Goal: Task Accomplishment & Management: Complete application form

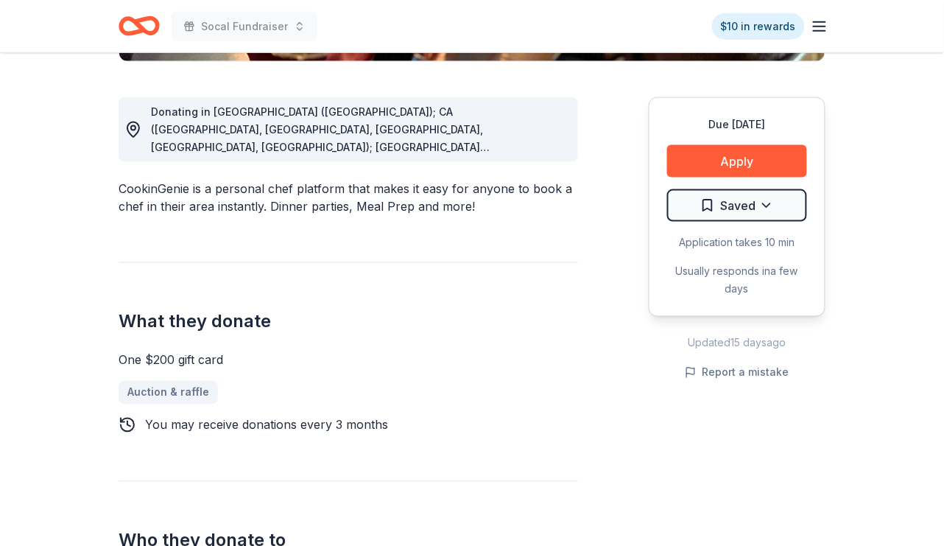
scroll to position [387, 0]
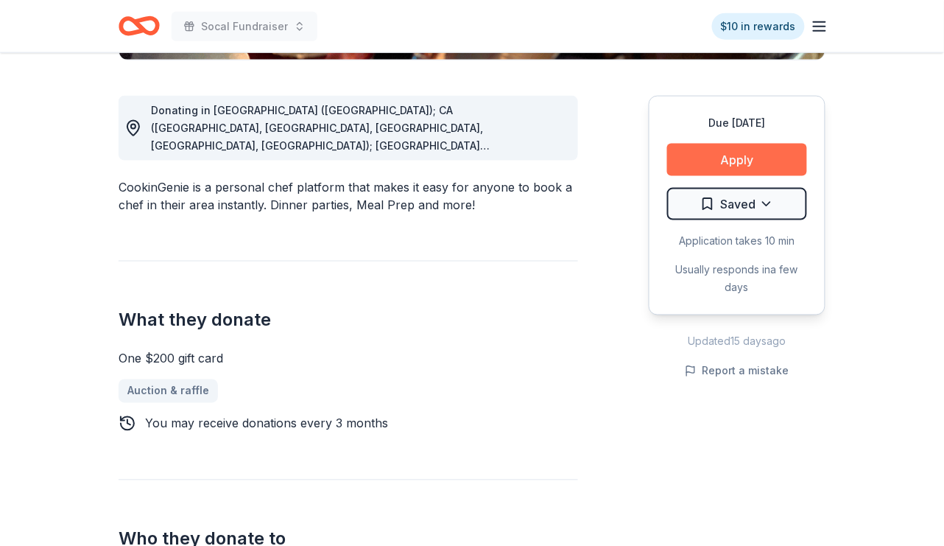
click at [733, 164] on button "Apply" at bounding box center [737, 160] width 140 height 32
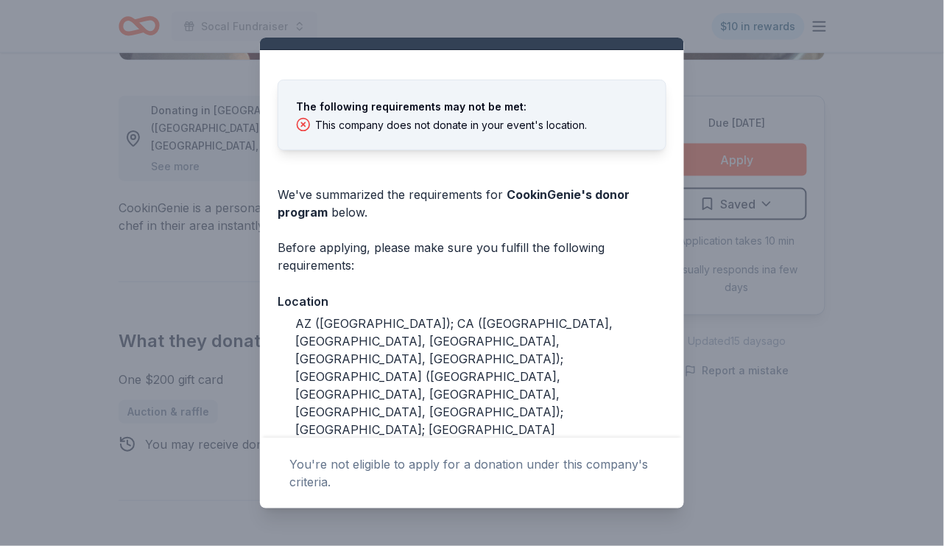
scroll to position [0, 0]
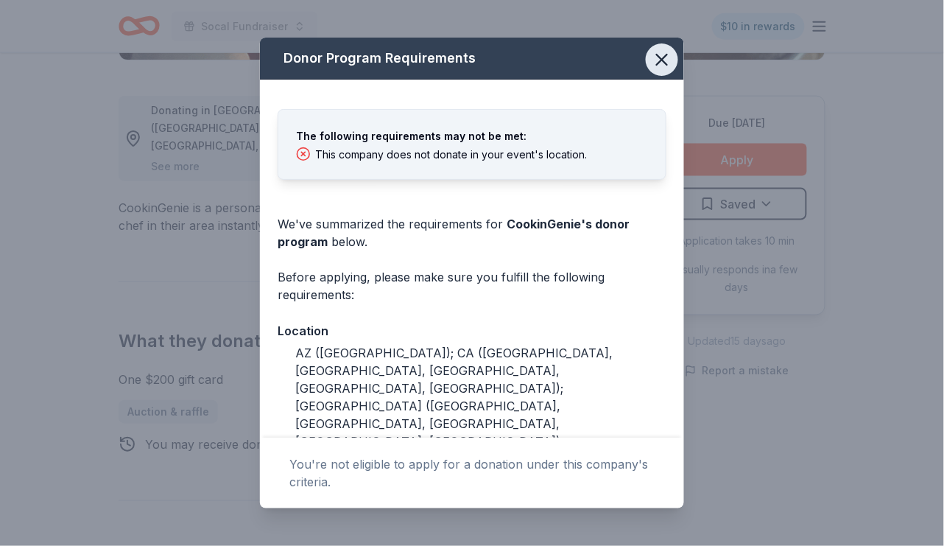
click at [663, 62] on icon "button" at bounding box center [662, 59] width 21 height 21
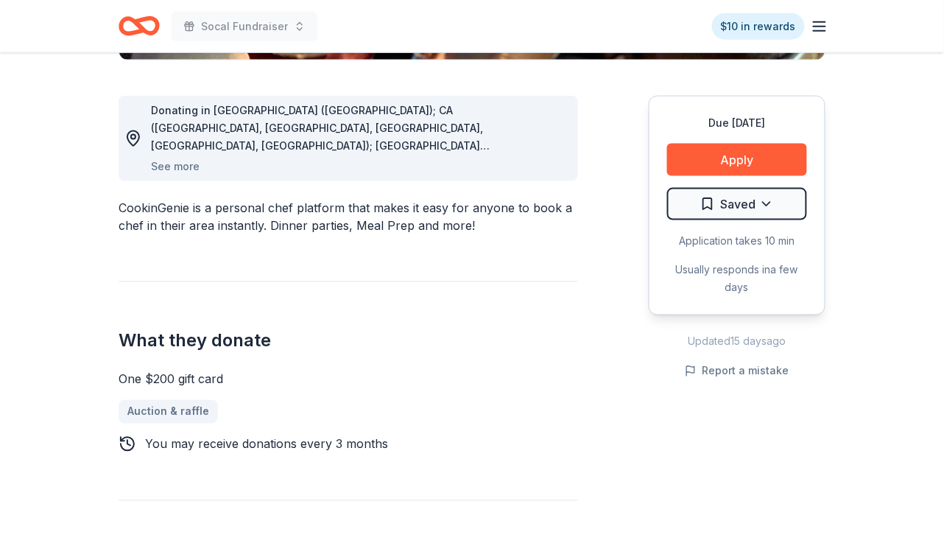
click at [137, 25] on icon "Home" at bounding box center [146, 25] width 23 height 15
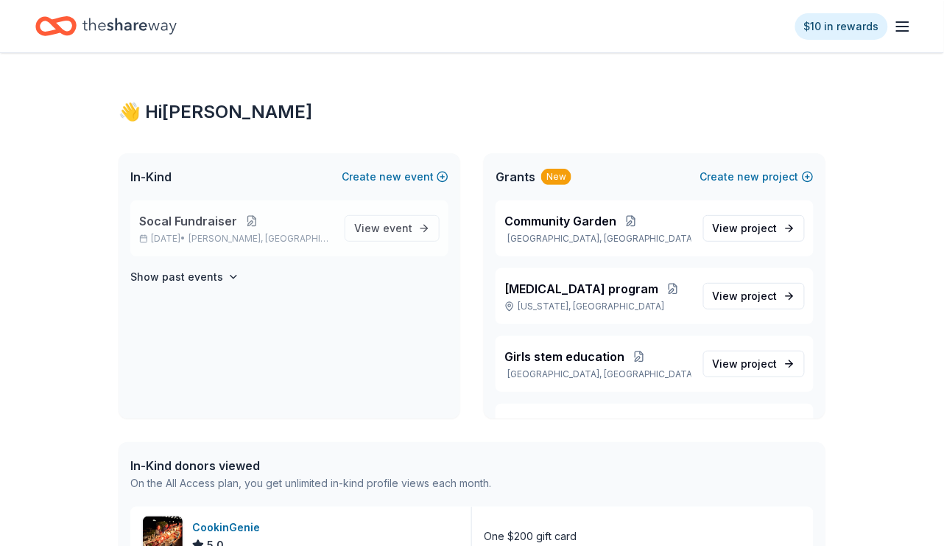
click at [251, 217] on button at bounding box center [251, 221] width 29 height 12
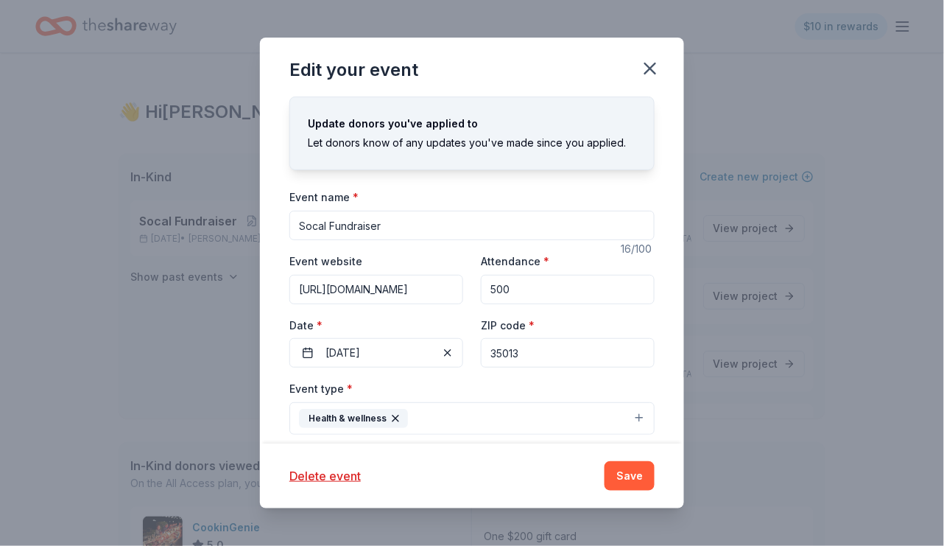
click at [524, 348] on input "35013" at bounding box center [568, 352] width 174 height 29
type input "94107"
click at [632, 483] on button "Save" at bounding box center [630, 475] width 50 height 29
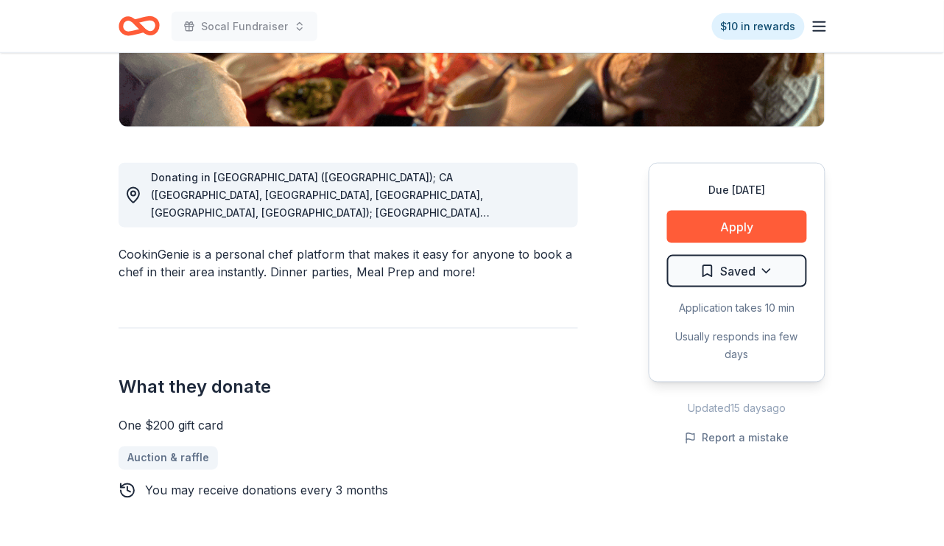
scroll to position [353, 0]
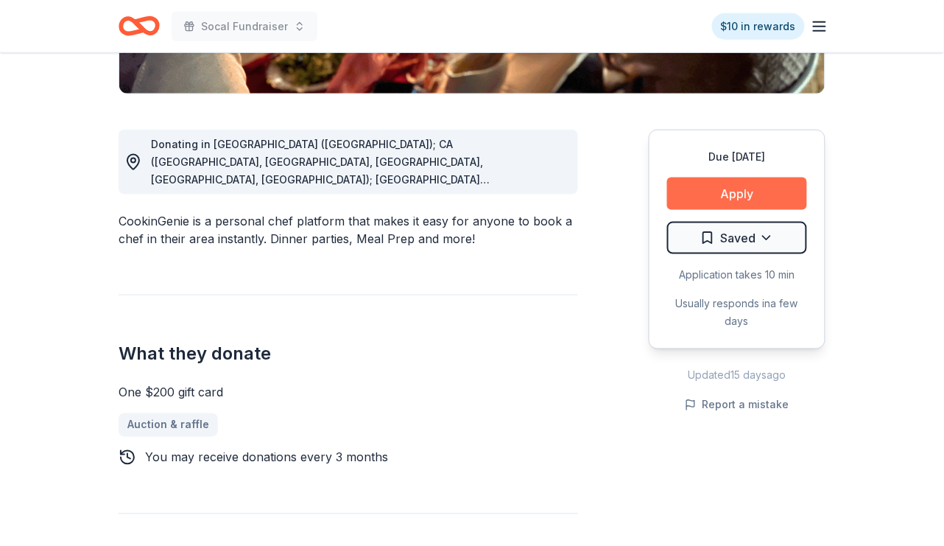
click at [725, 196] on button "Apply" at bounding box center [737, 193] width 140 height 32
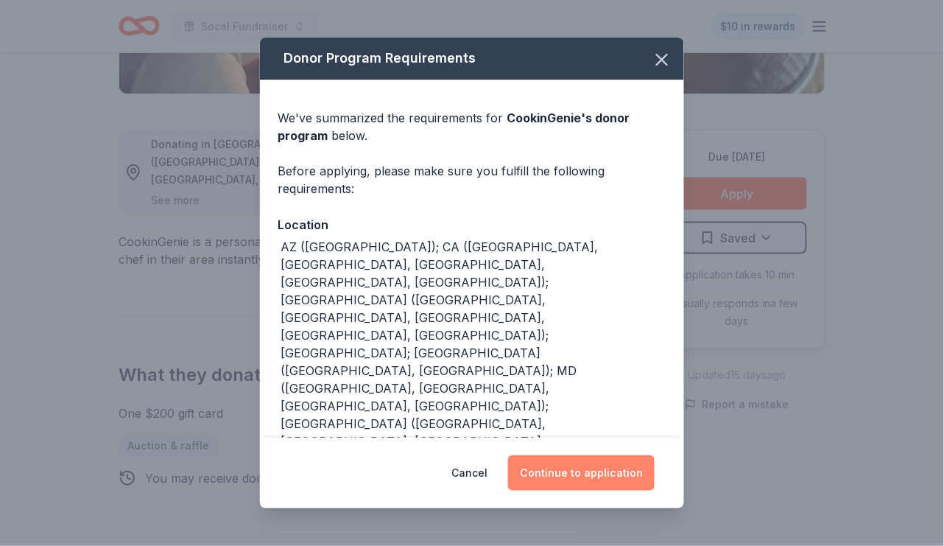
click at [565, 474] on button "Continue to application" at bounding box center [581, 472] width 147 height 35
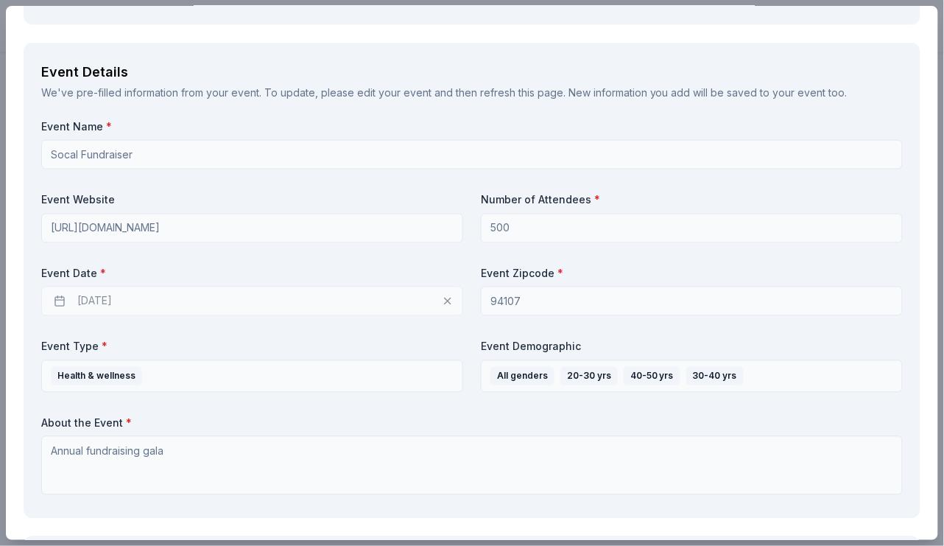
scroll to position [0, 0]
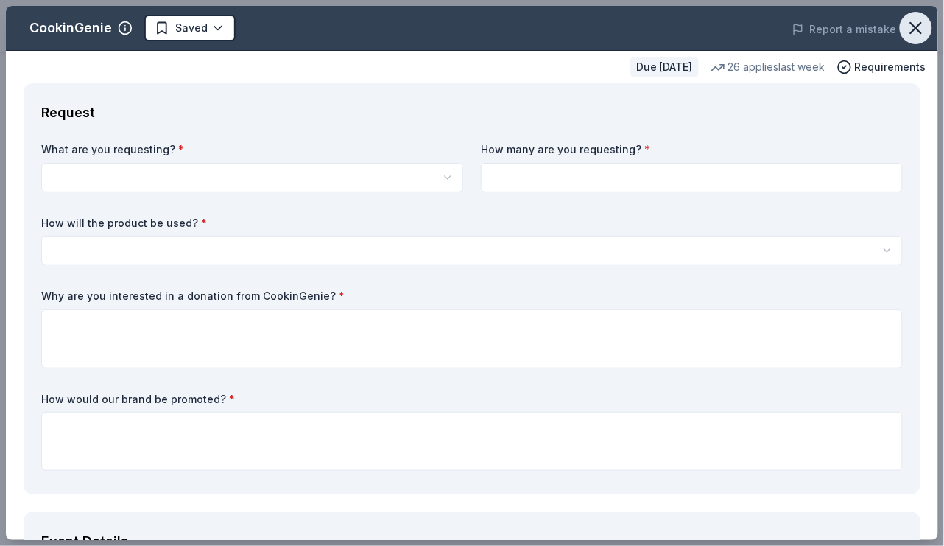
click at [915, 32] on icon "button" at bounding box center [916, 28] width 21 height 21
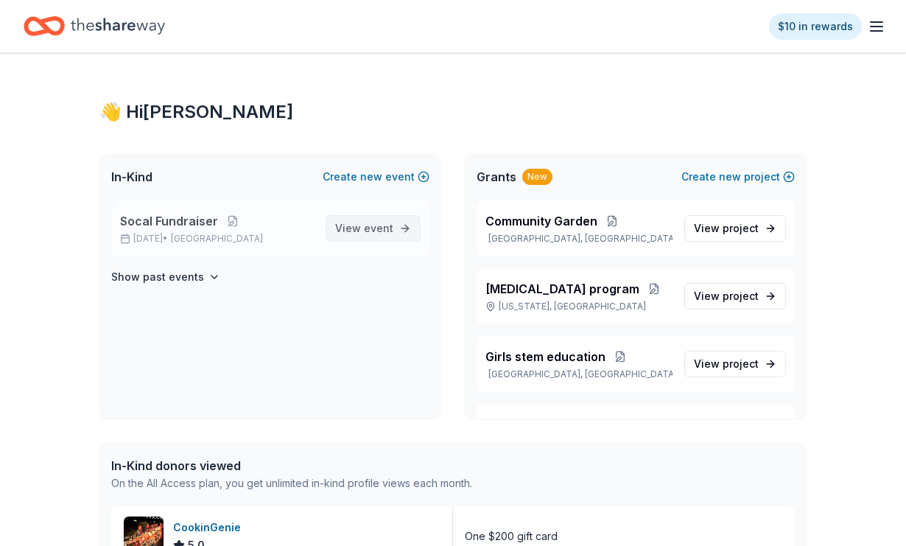
click at [365, 220] on span "View event" at bounding box center [364, 228] width 58 height 18
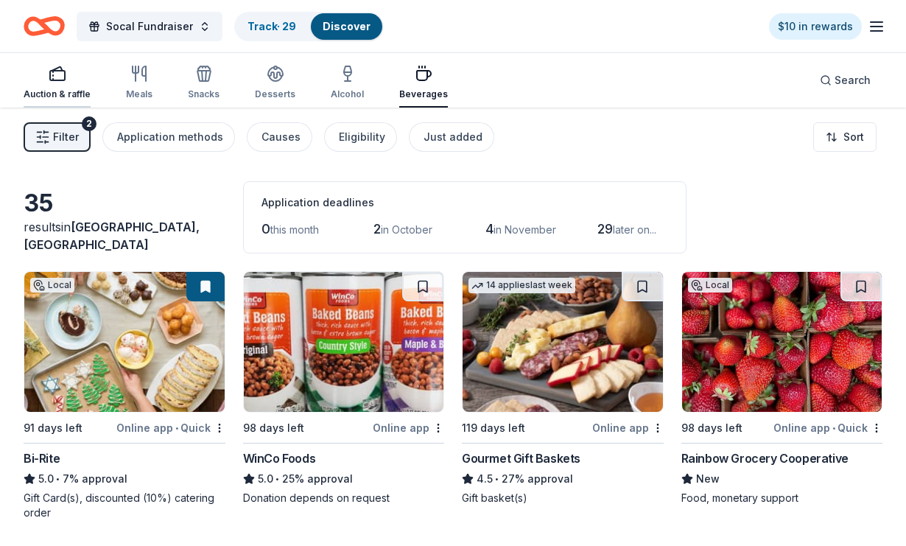
click at [55, 85] on div "Auction & raffle" at bounding box center [57, 82] width 67 height 35
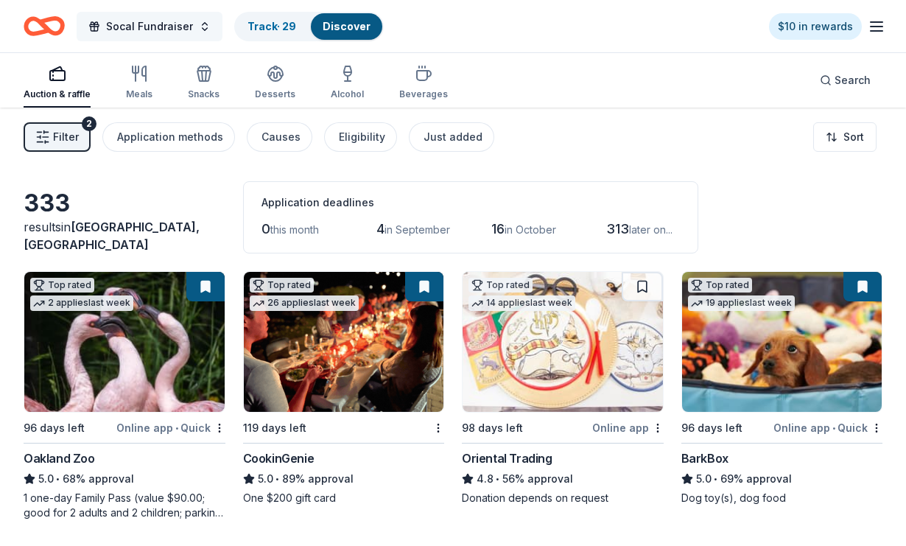
click at [203, 29] on button "Socal Fundraiser" at bounding box center [150, 26] width 146 height 29
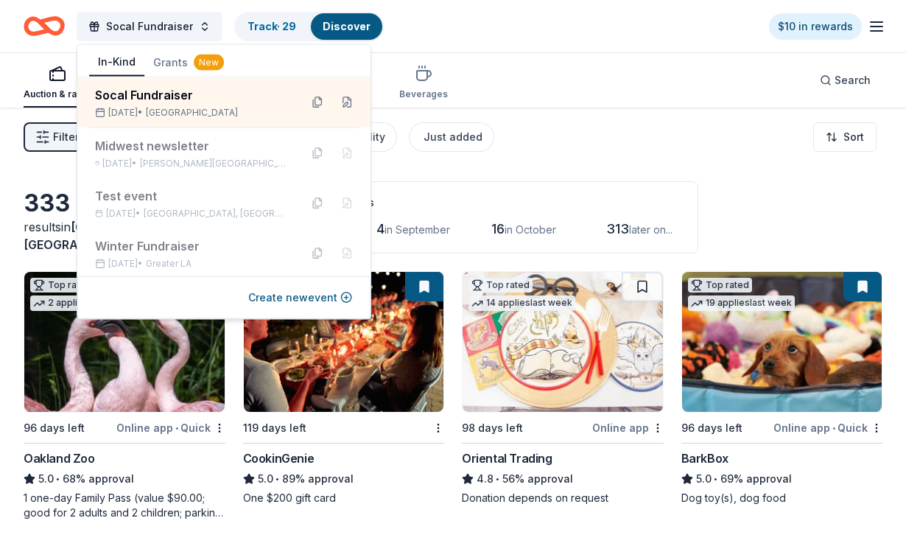
click at [577, 102] on div "Auction & raffle Meals Snacks Desserts Alcohol Beverages Search" at bounding box center [453, 80] width 859 height 54
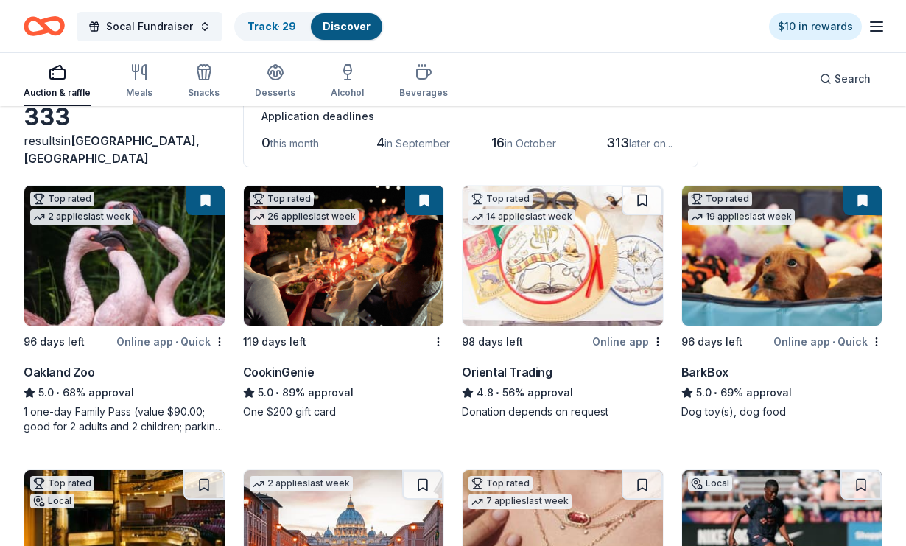
scroll to position [29, 0]
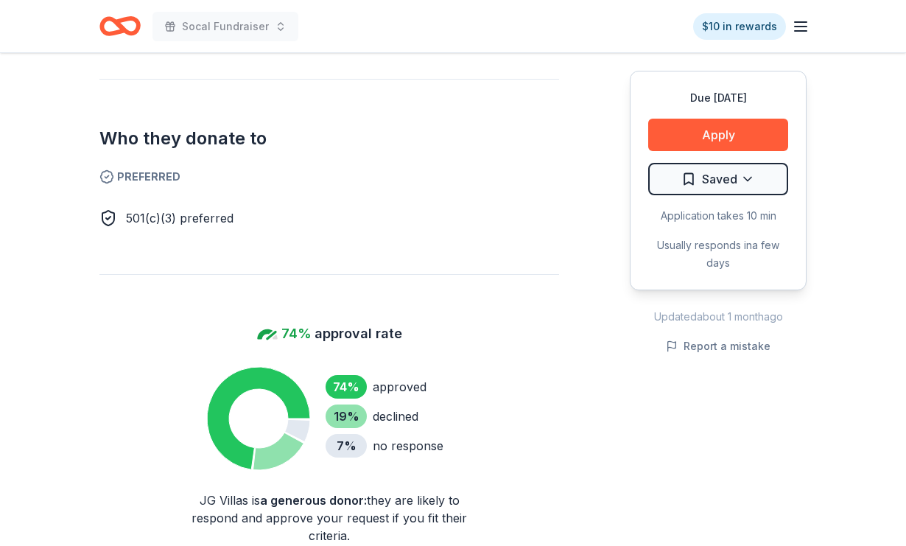
scroll to position [876, 0]
click at [720, 138] on button "Apply" at bounding box center [718, 135] width 140 height 32
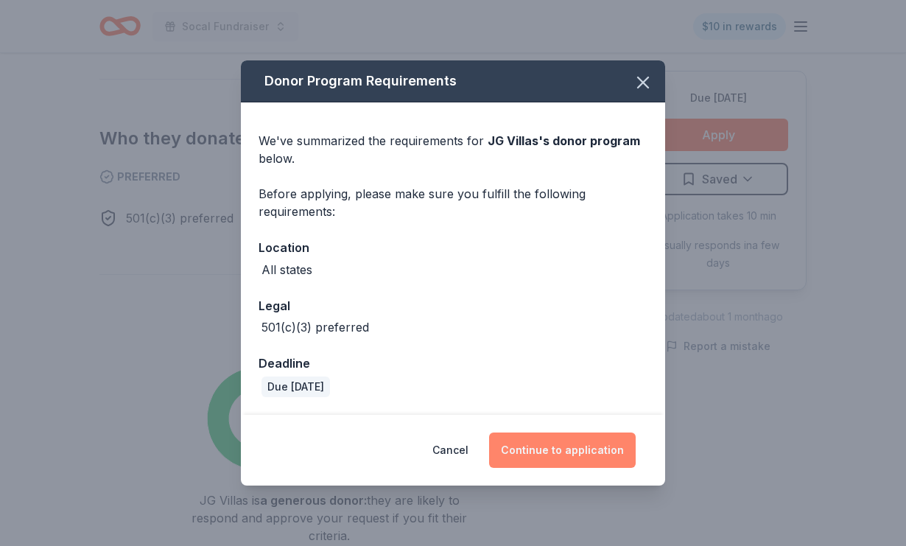
click at [577, 450] on button "Continue to application" at bounding box center [562, 449] width 147 height 35
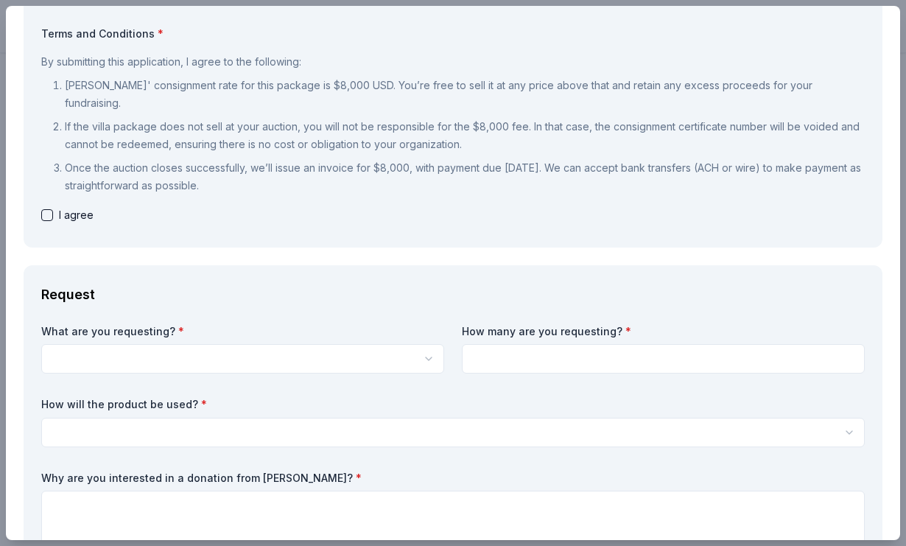
scroll to position [0, 0]
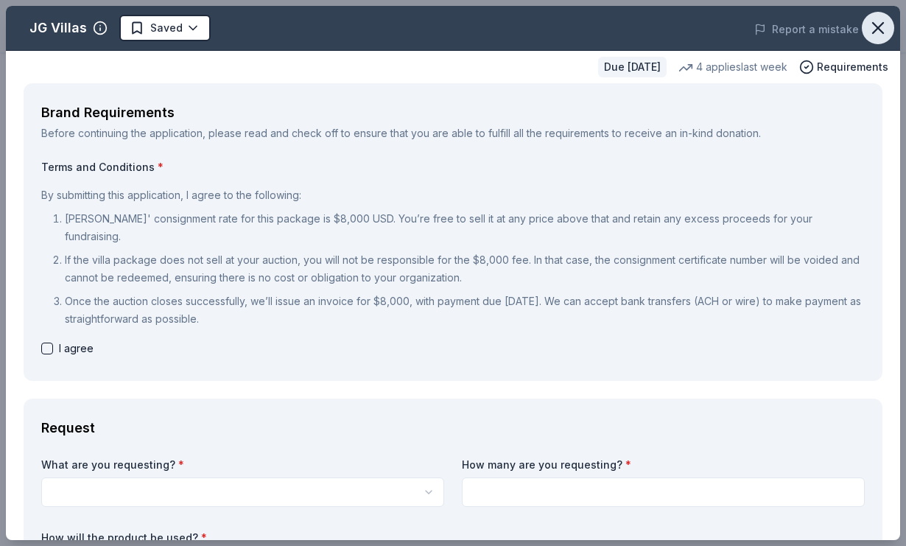
click at [875, 28] on icon "button" at bounding box center [877, 28] width 21 height 21
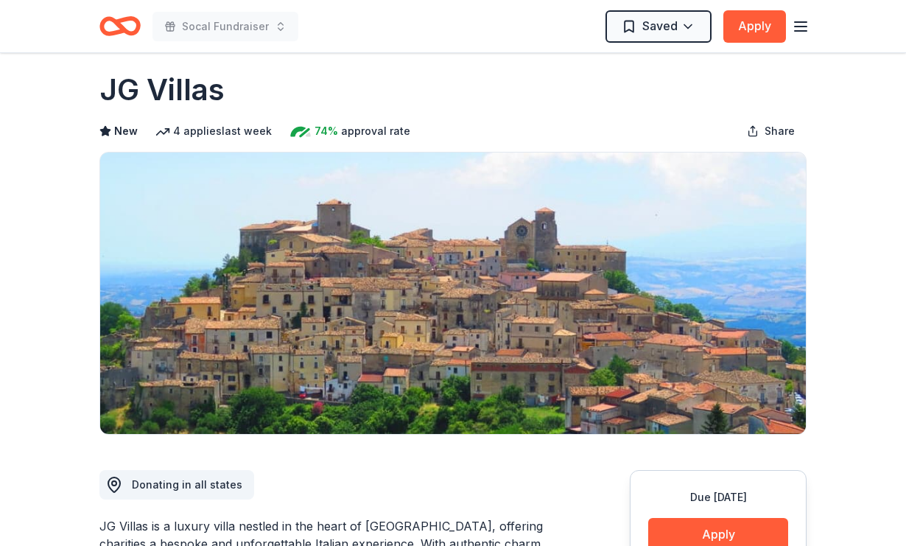
scroll to position [9, 0]
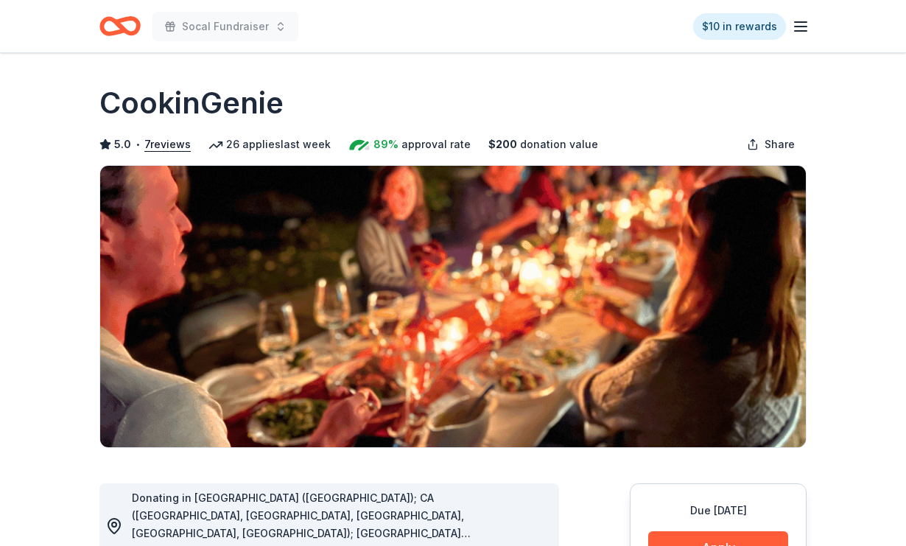
scroll to position [353, 0]
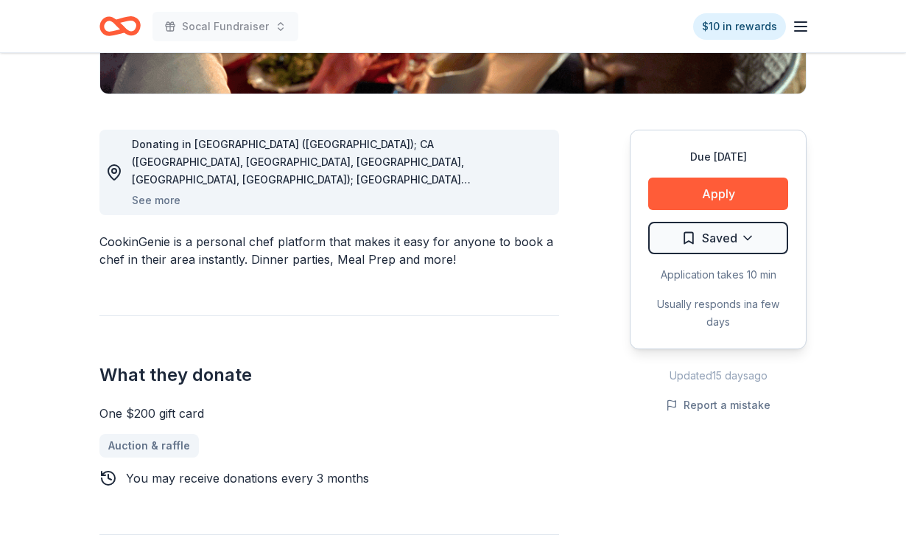
click at [470, 279] on div "Donating in [GEOGRAPHIC_DATA] ([GEOGRAPHIC_DATA]); CA ([GEOGRAPHIC_DATA], [GEOG…" at bounding box center [328, 388] width 459 height 588
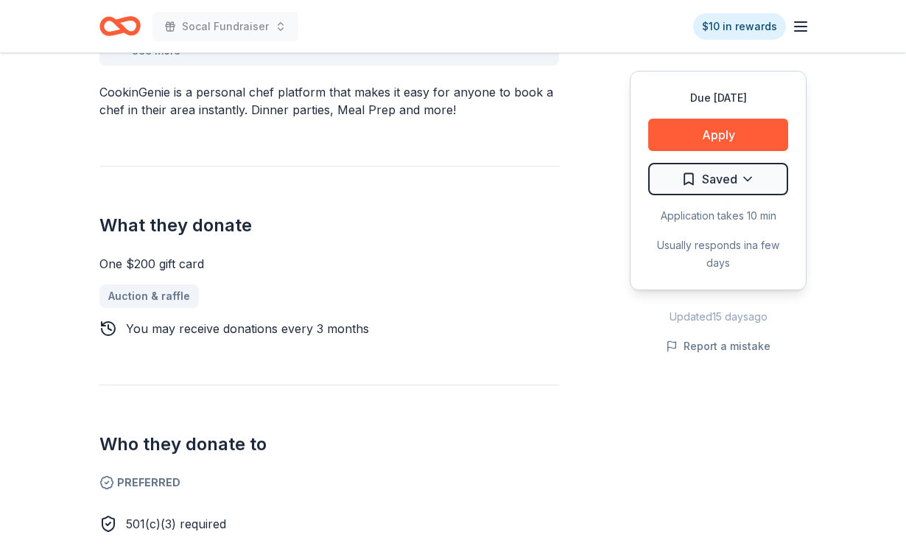
scroll to position [613, 0]
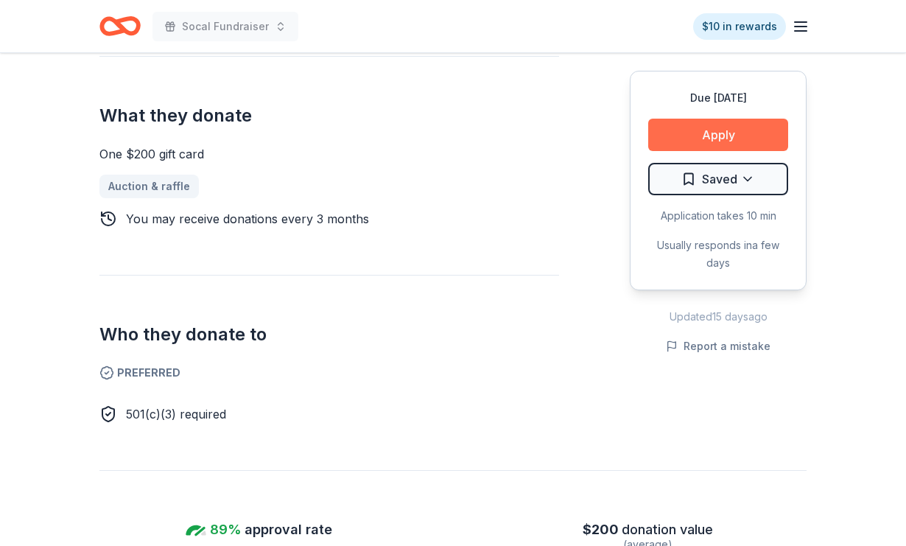
click at [716, 138] on button "Apply" at bounding box center [718, 135] width 140 height 32
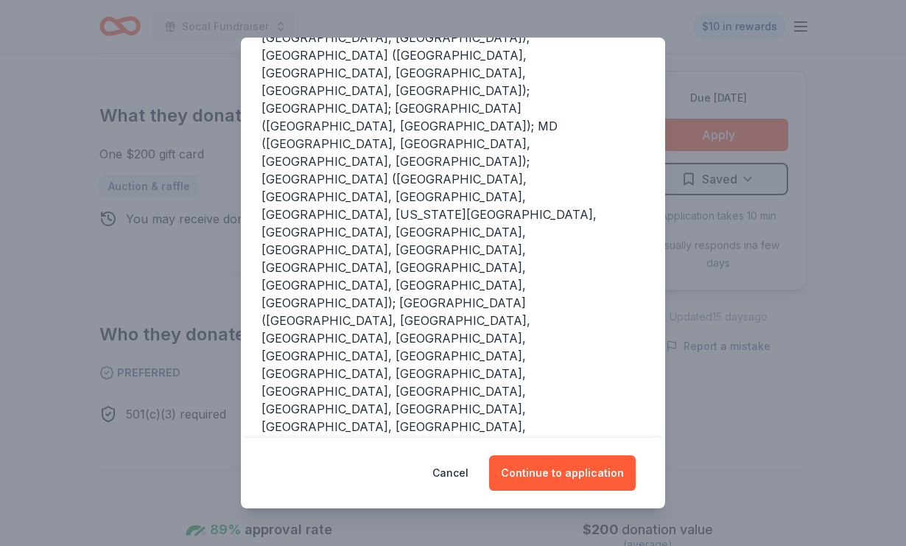
scroll to position [259, 0]
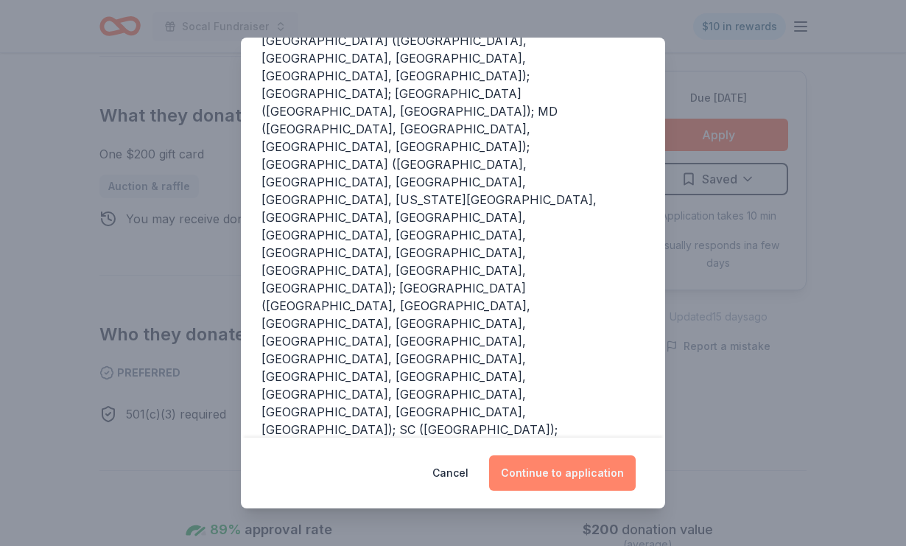
click at [555, 470] on button "Continue to application" at bounding box center [562, 472] width 147 height 35
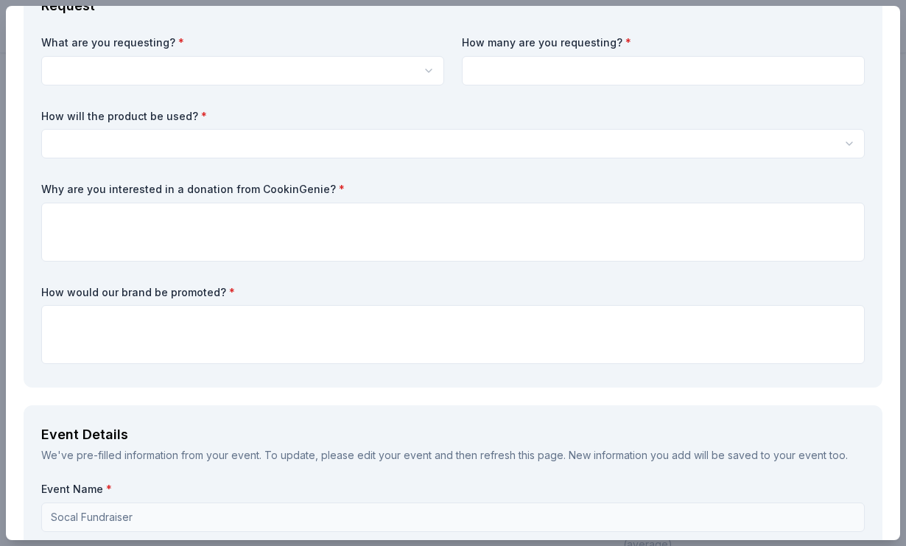
scroll to position [0, 0]
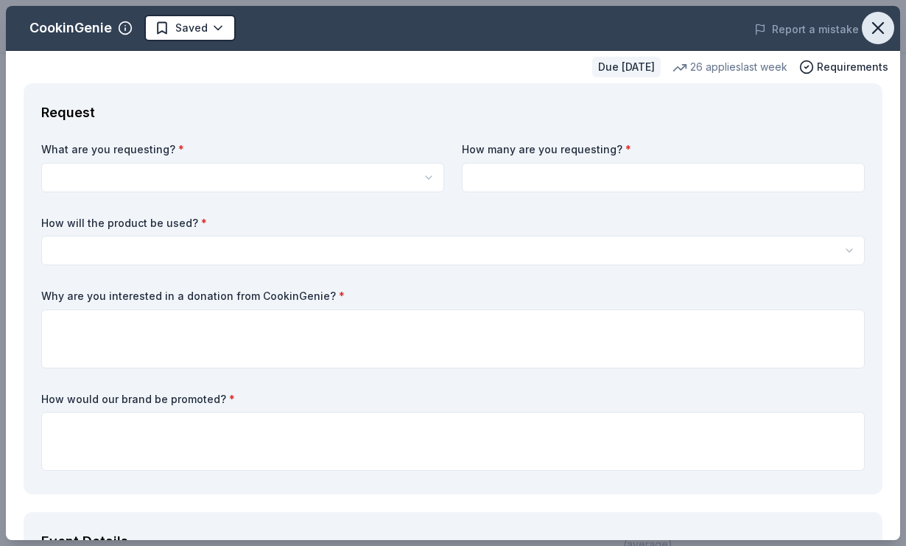
click at [878, 29] on icon "button" at bounding box center [878, 28] width 10 height 10
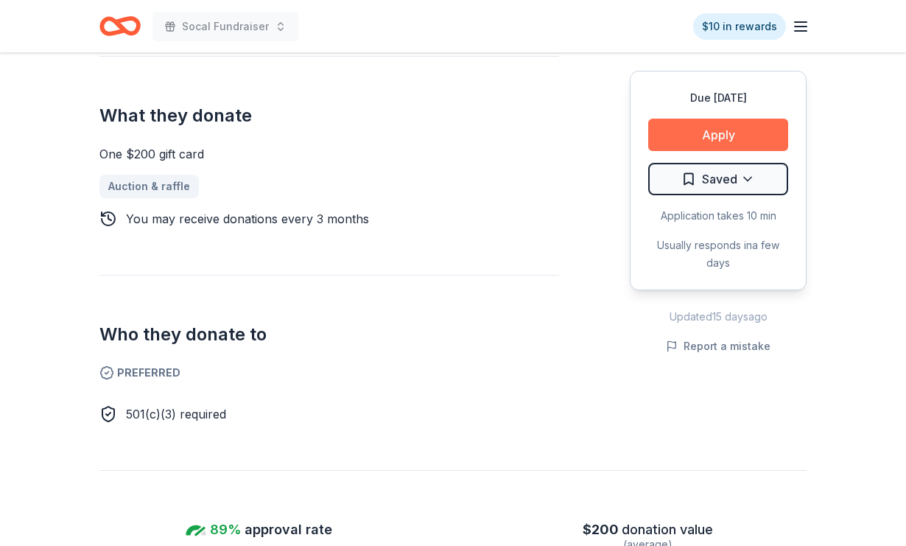
click at [708, 146] on button "Apply" at bounding box center [718, 135] width 140 height 32
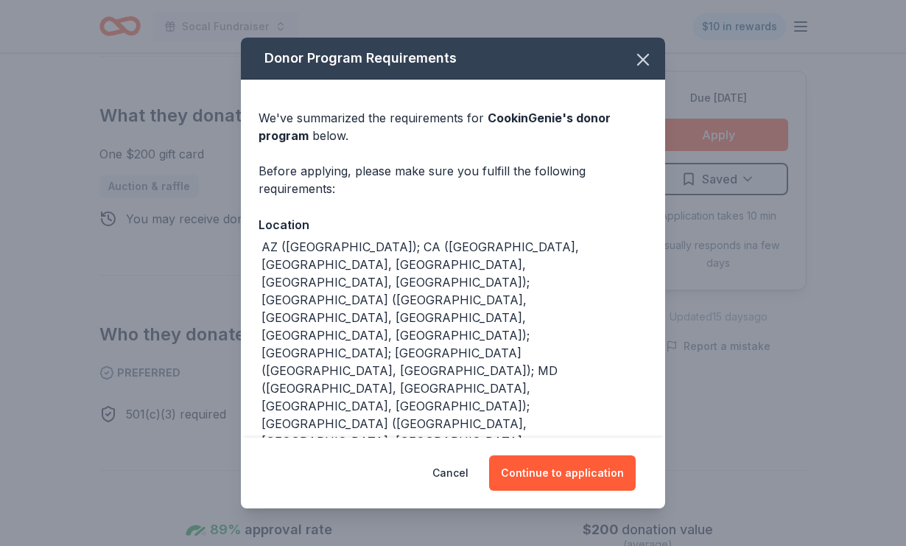
click at [589, 450] on div "Cancel Continue to application" at bounding box center [453, 472] width 424 height 71
click at [589, 465] on button "Continue to application" at bounding box center [562, 472] width 147 height 35
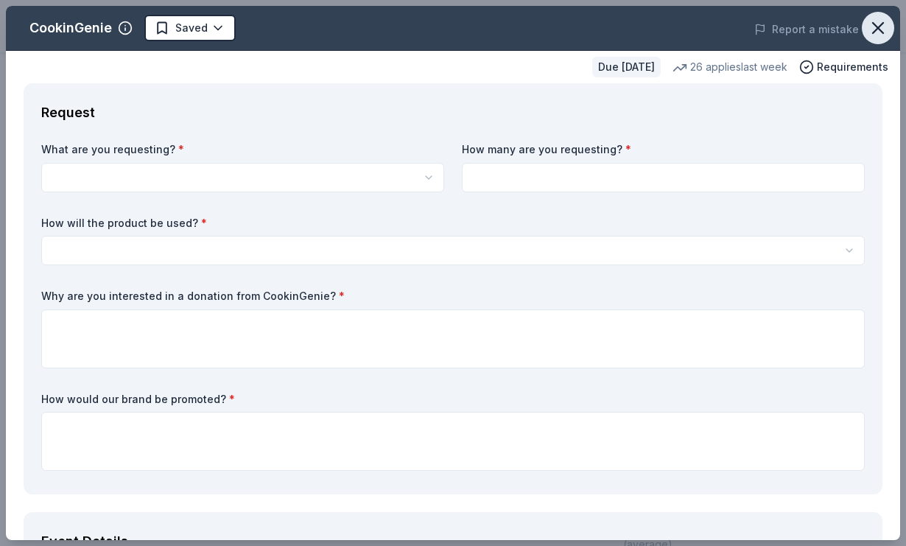
click at [876, 31] on icon "button" at bounding box center [877, 28] width 21 height 21
